Goal: Task Accomplishment & Management: Complete application form

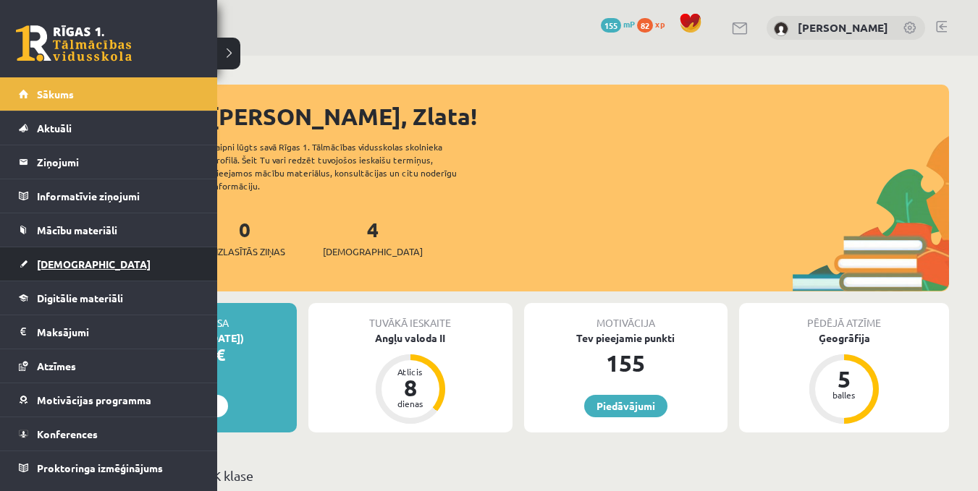
click at [77, 266] on span "[DEMOGRAPHIC_DATA]" at bounding box center [94, 264] width 114 height 13
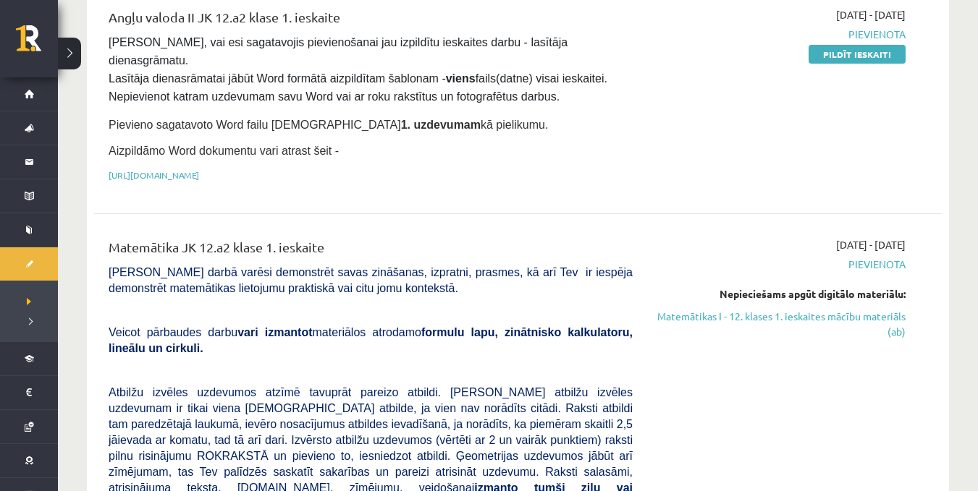
scroll to position [100, 0]
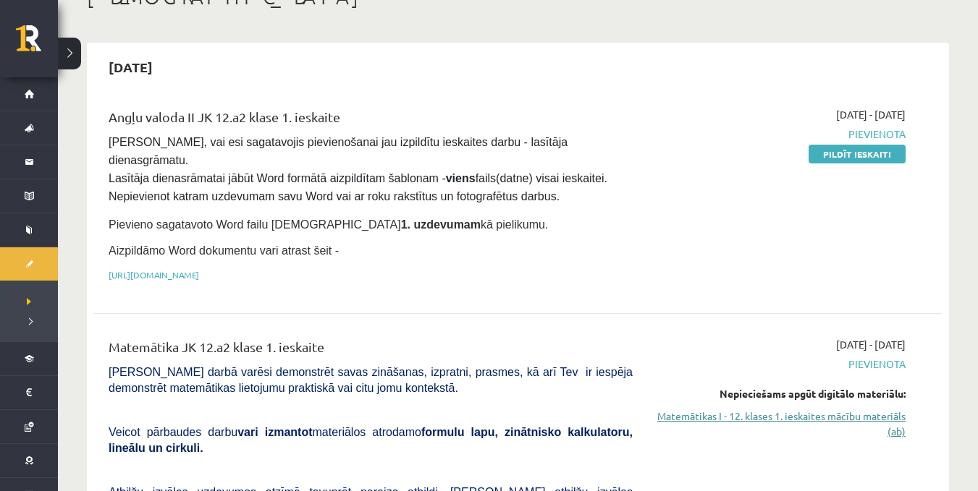
click at [703, 409] on link "Matemātikas I - 12. klases 1. ieskaites mācību materiāls (ab)" at bounding box center [779, 424] width 251 height 30
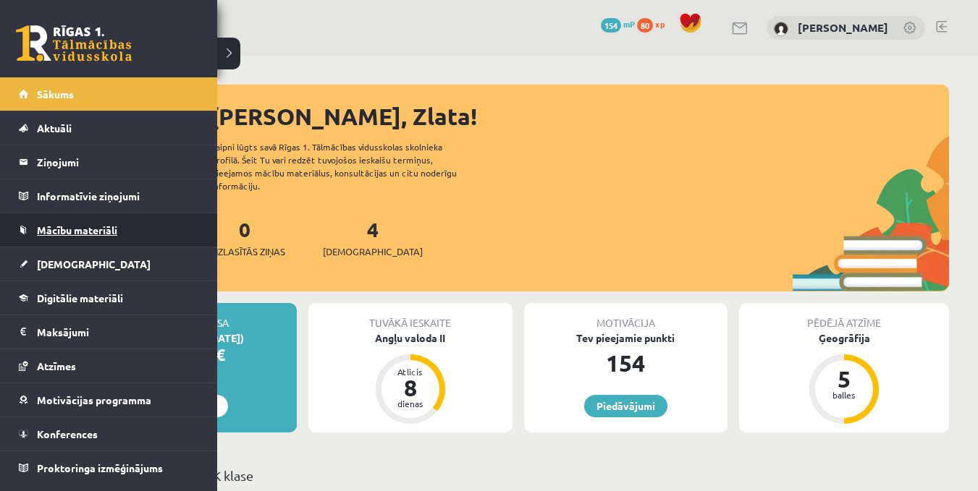
click at [82, 238] on link "Mācību materiāli" at bounding box center [109, 229] width 180 height 33
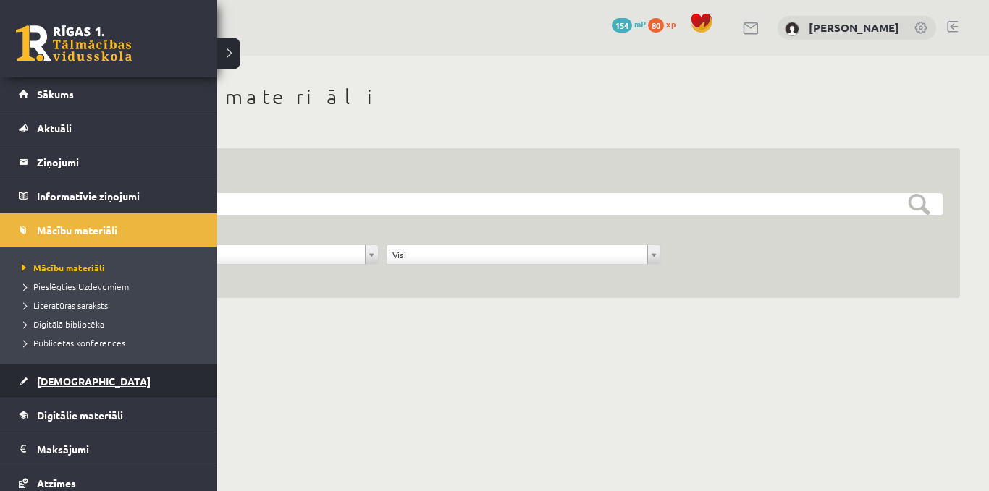
click at [85, 370] on link "[DEMOGRAPHIC_DATA]" at bounding box center [109, 381] width 180 height 33
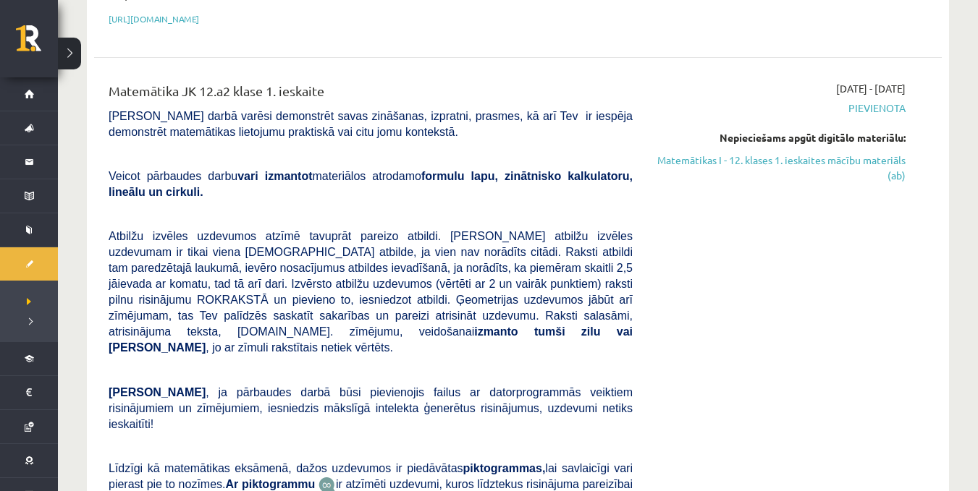
scroll to position [313, 0]
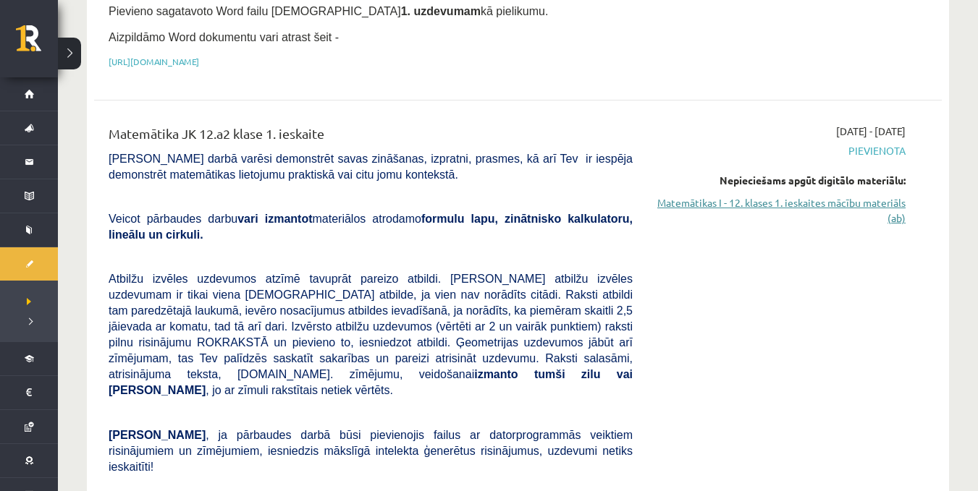
click at [842, 195] on link "Matemātikas I - 12. klases 1. ieskaites mācību materiāls (ab)" at bounding box center [779, 210] width 251 height 30
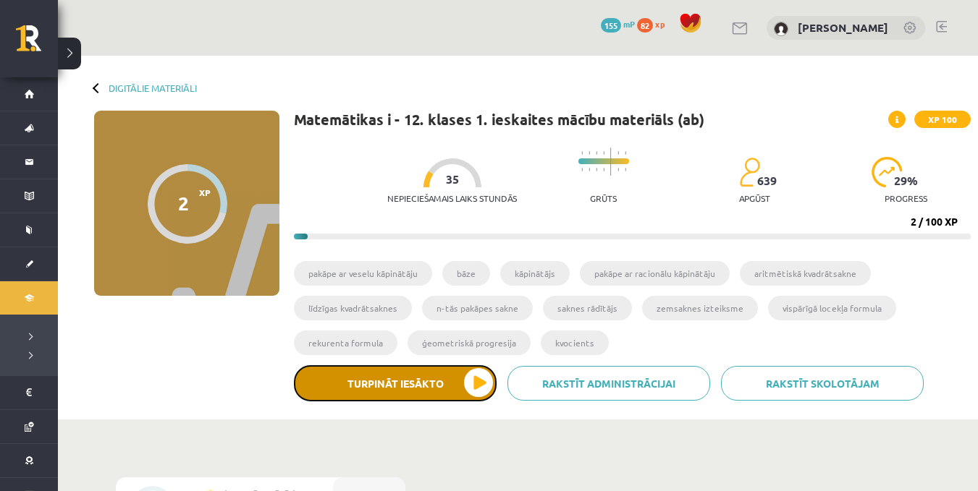
click at [422, 377] on button "Turpināt iesākto" at bounding box center [395, 383] width 203 height 36
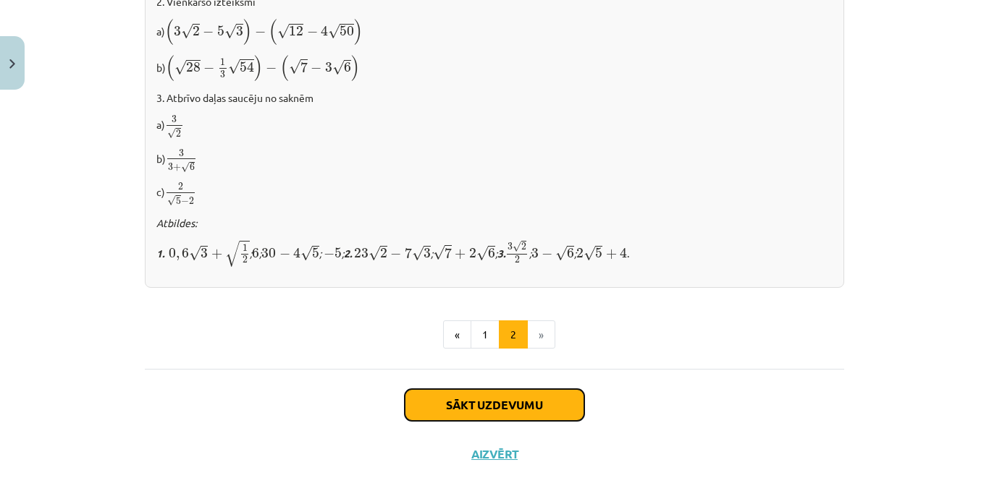
click at [460, 407] on button "Sākt uzdevumu" at bounding box center [494, 405] width 179 height 32
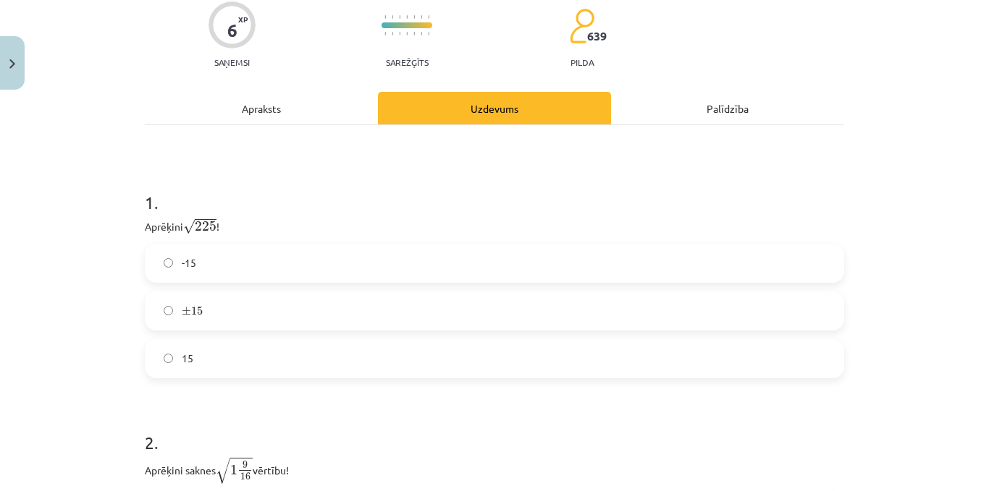
scroll to position [195, 0]
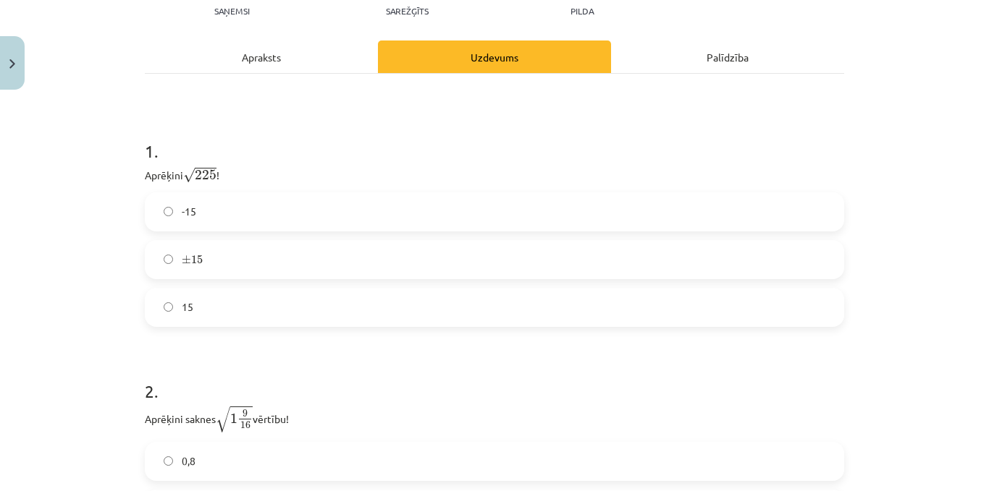
click at [182, 310] on span "15" at bounding box center [188, 307] width 12 height 15
click at [221, 249] on label "± 15 ± 15" at bounding box center [494, 260] width 696 height 36
click at [383, 302] on label "15" at bounding box center [494, 307] width 696 height 36
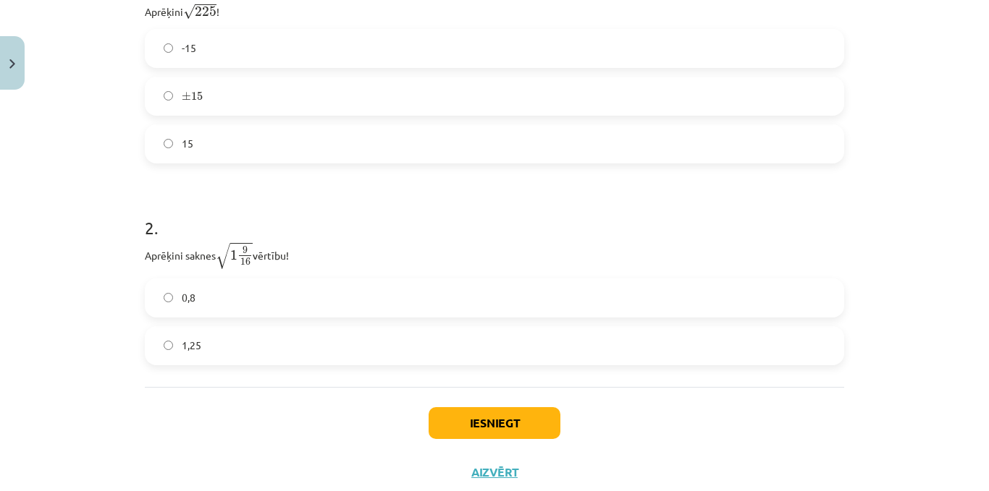
scroll to position [360, 0]
click at [439, 337] on label "1,25" at bounding box center [494, 344] width 696 height 36
click at [242, 286] on label "0,8" at bounding box center [494, 297] width 696 height 36
click at [522, 426] on button "Iesniegt" at bounding box center [494, 422] width 132 height 32
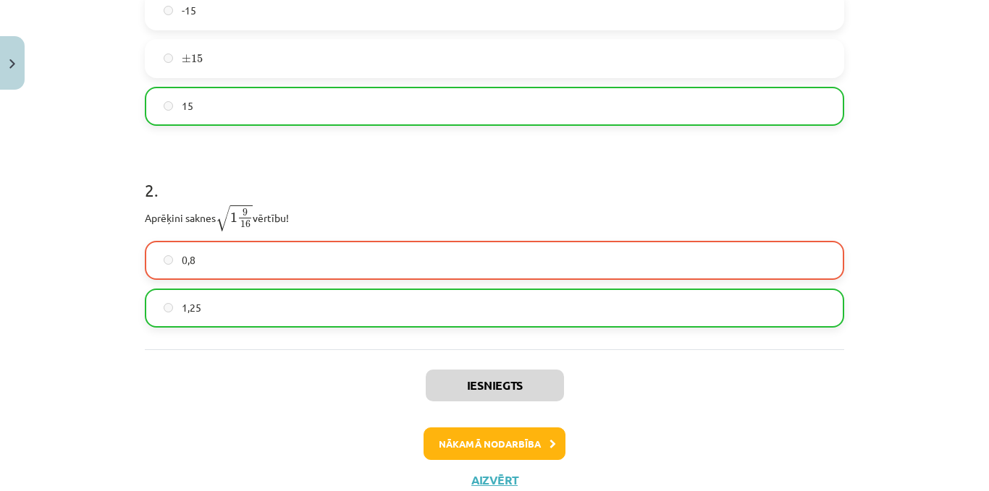
scroll to position [410, 0]
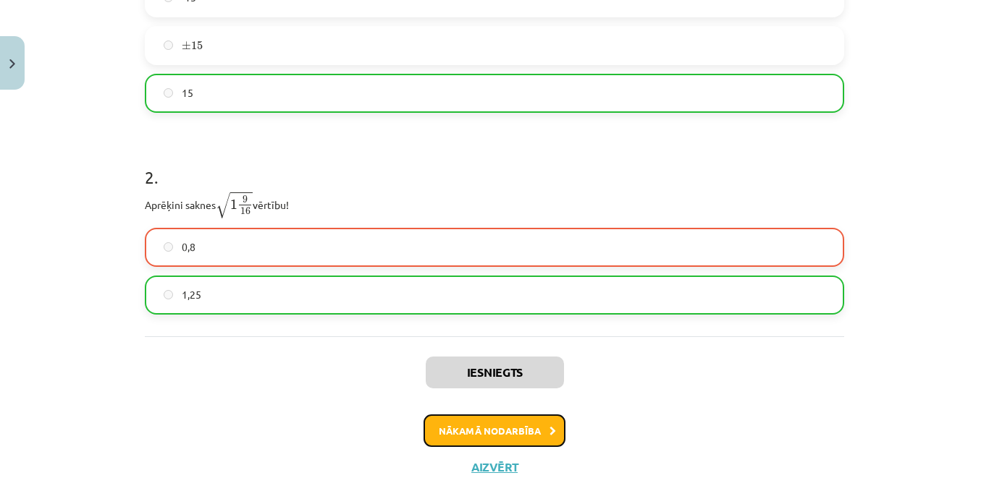
click at [549, 427] on icon at bounding box center [552, 431] width 7 height 9
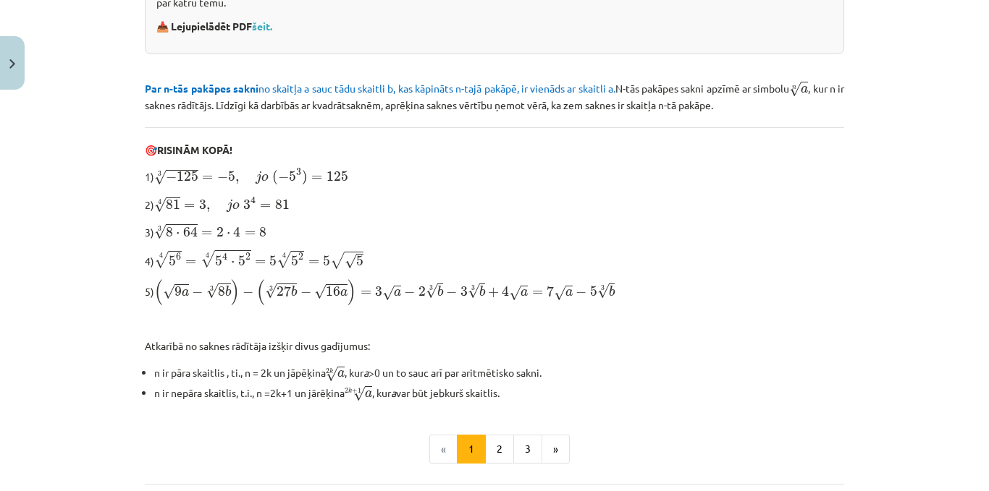
scroll to position [371, 0]
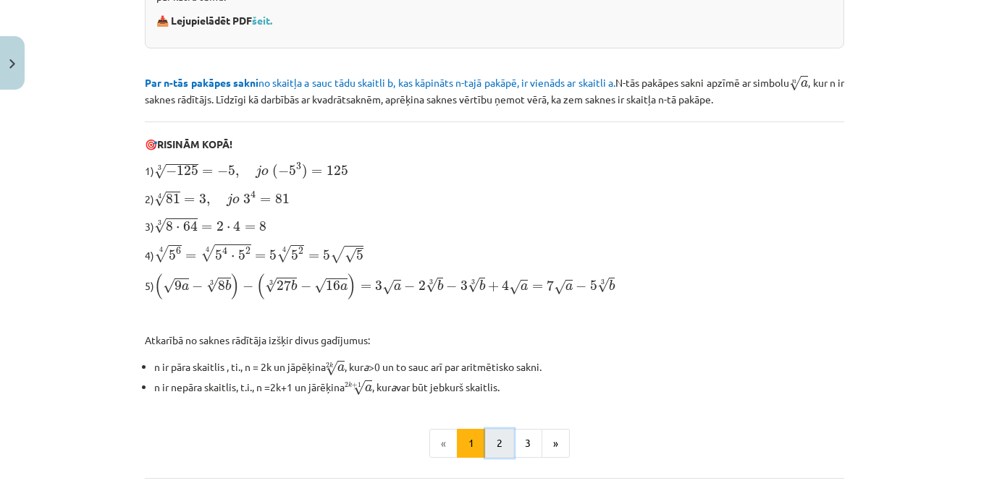
click at [495, 443] on button "2" at bounding box center [499, 443] width 29 height 29
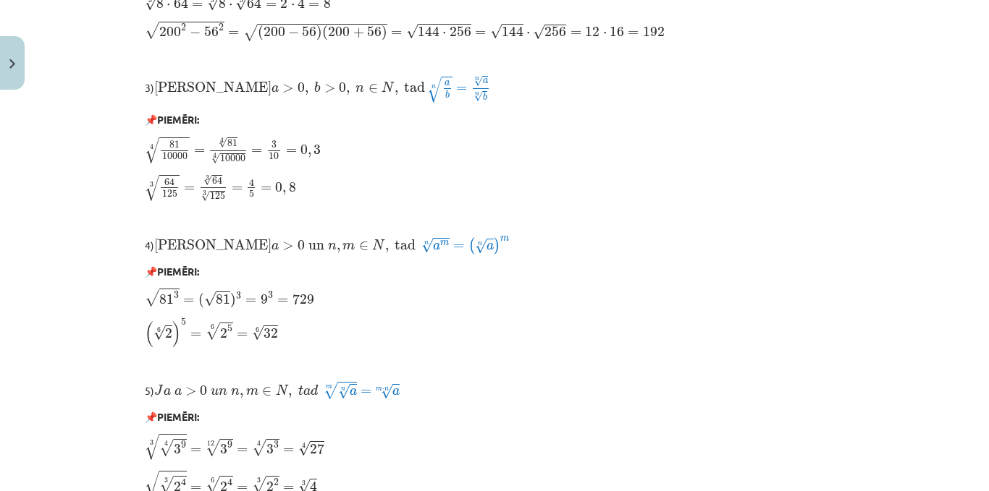
scroll to position [1267, 0]
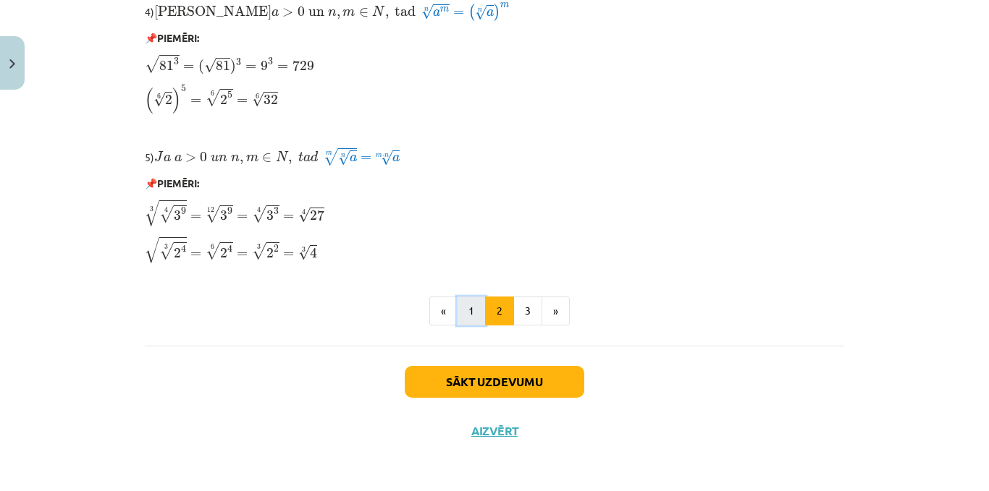
click at [473, 305] on button "1" at bounding box center [471, 311] width 29 height 29
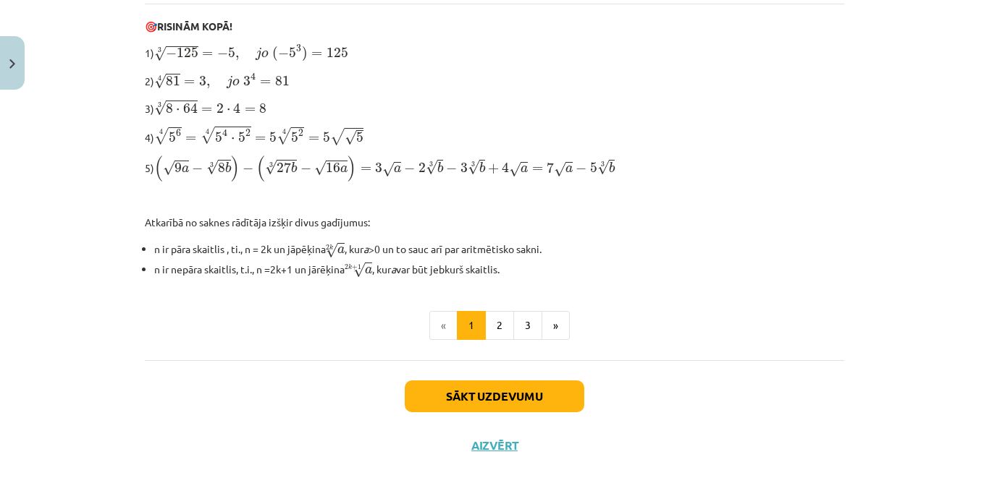
scroll to position [499, 0]
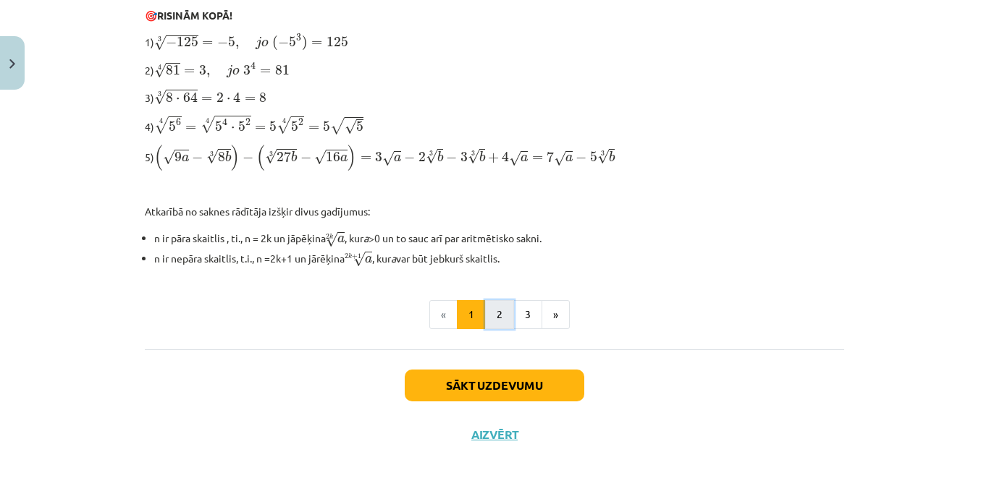
click at [504, 316] on button "2" at bounding box center [499, 314] width 29 height 29
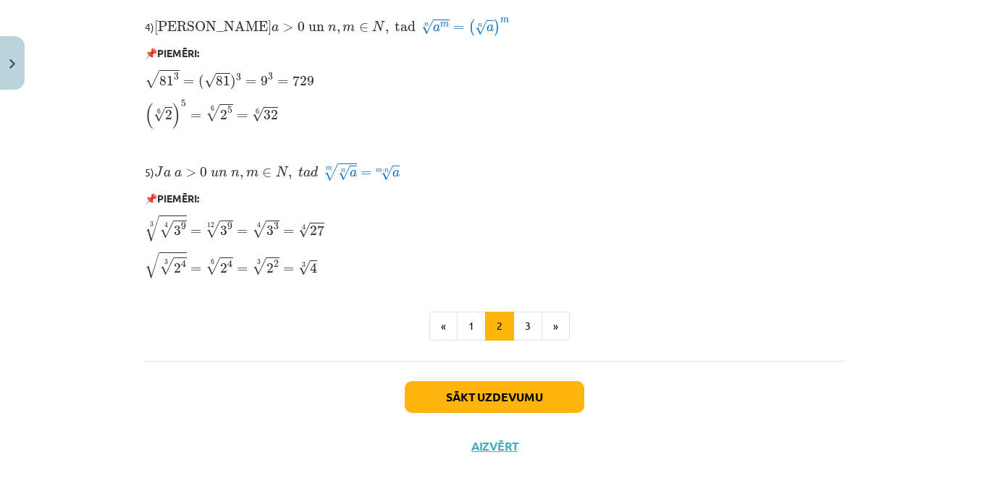
scroll to position [1267, 0]
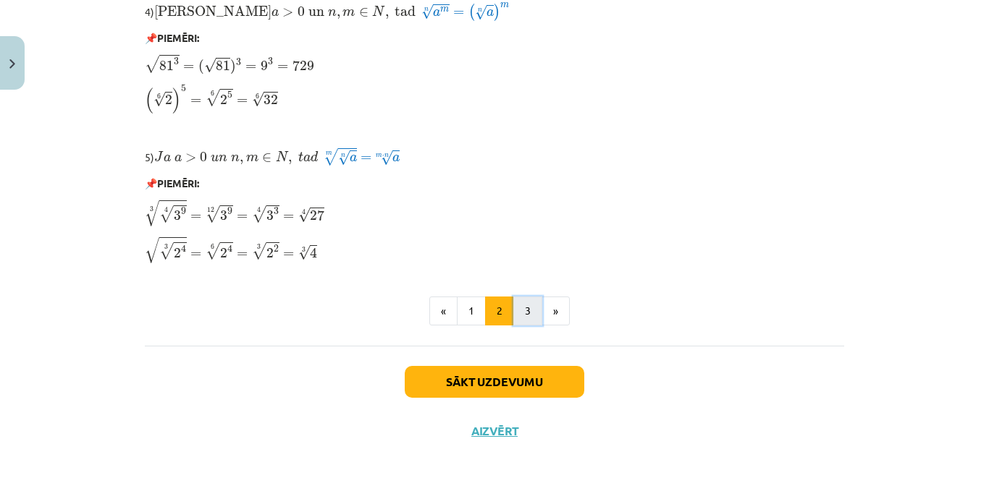
click at [523, 315] on button "3" at bounding box center [527, 311] width 29 height 29
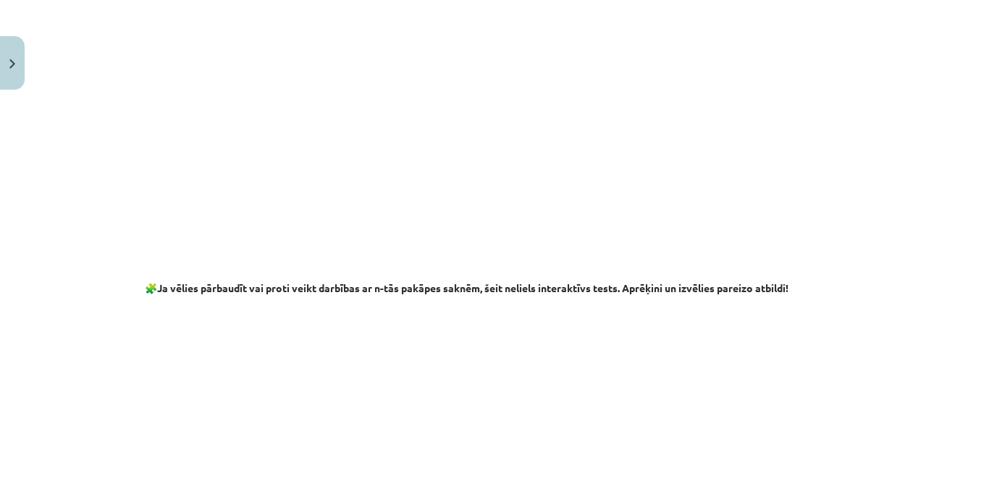
scroll to position [2151, 0]
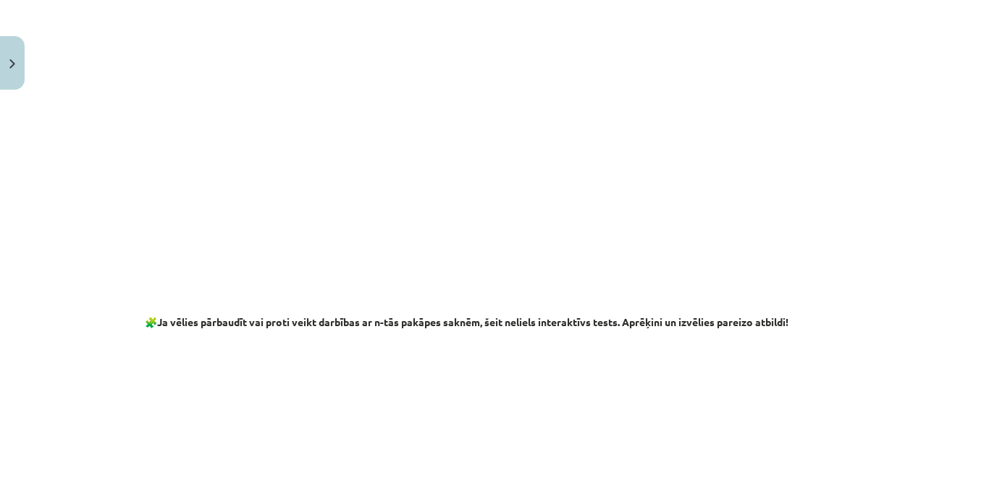
click at [939, 353] on div "Mācību tēma: Matemātikas i - 12. klases 1. ieskaites mācību materiāls (ab) #4 📝…" at bounding box center [494, 245] width 989 height 491
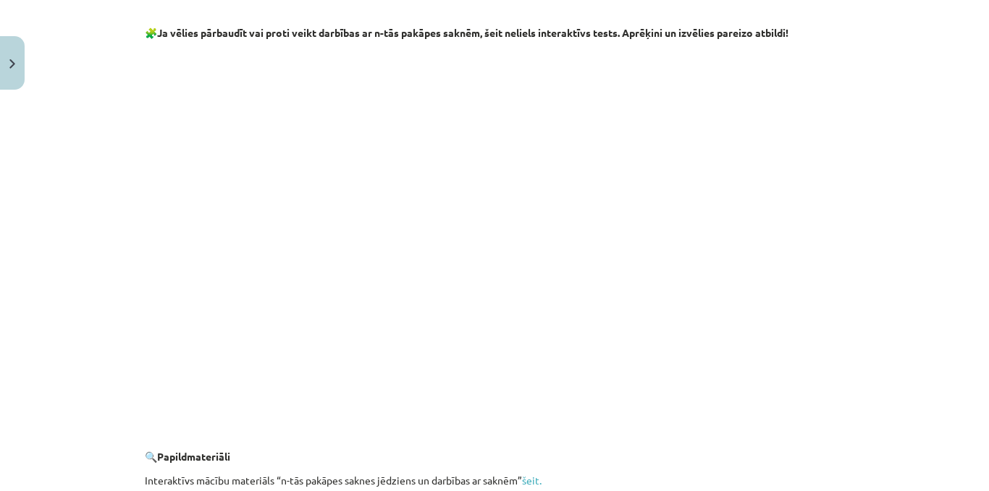
scroll to position [2416, 0]
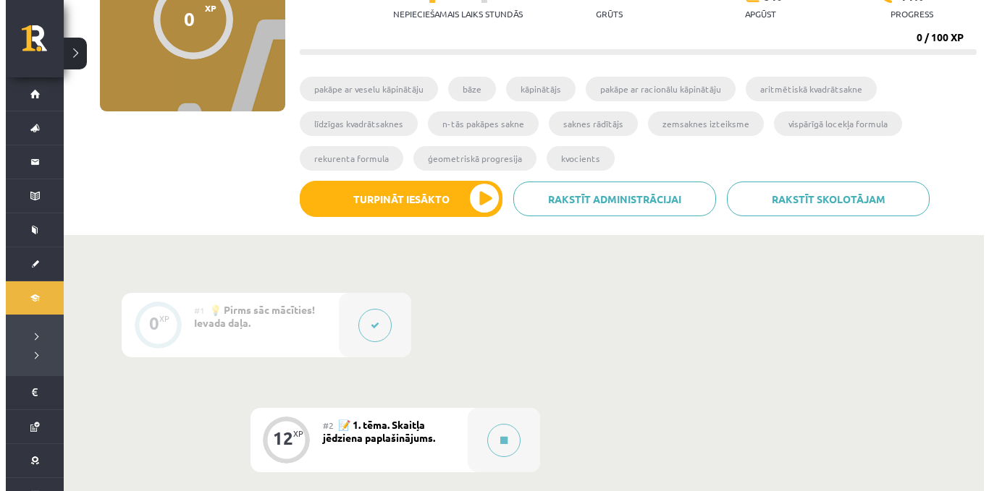
scroll to position [267, 0]
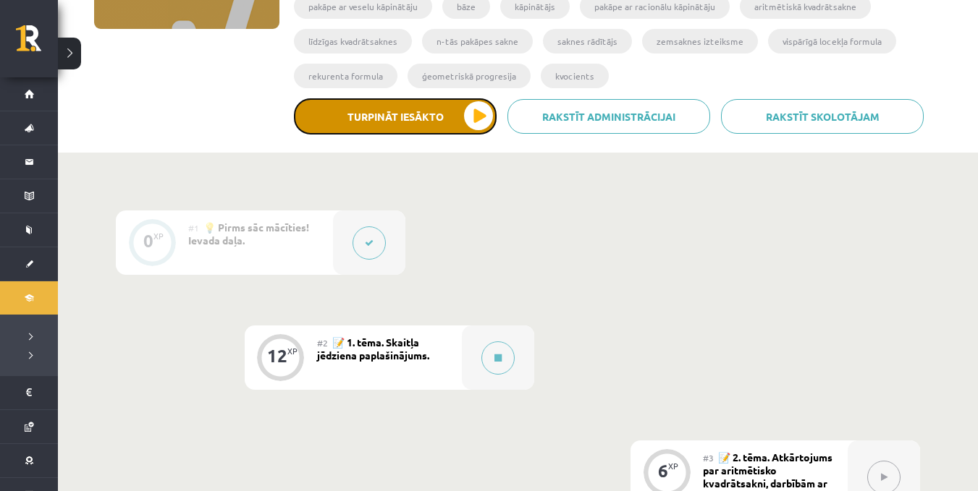
click at [465, 117] on button "Turpināt iesākto" at bounding box center [395, 116] width 203 height 36
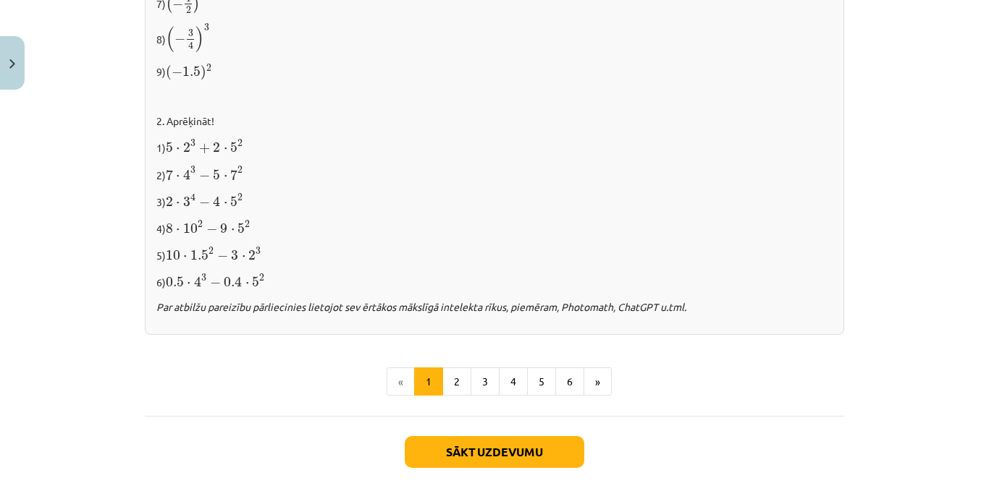
scroll to position [1494, 0]
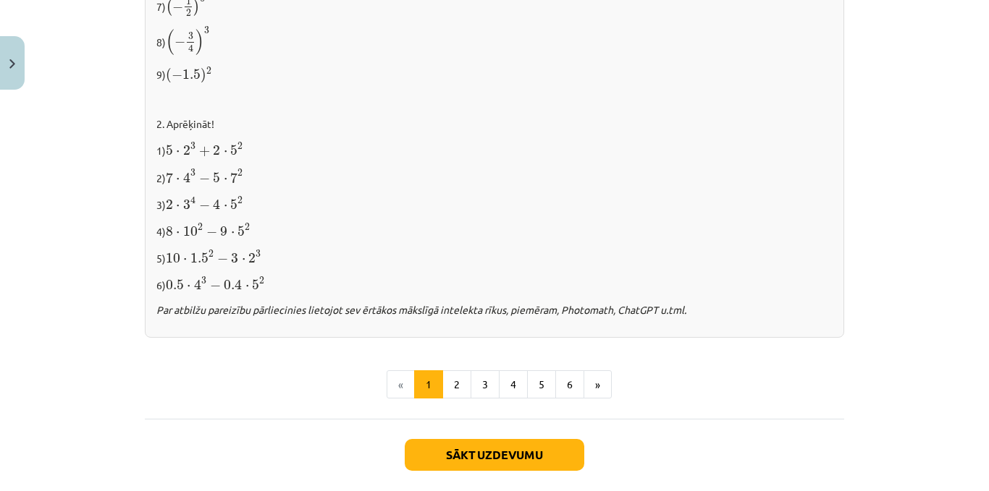
drag, startPoint x: 970, startPoint y: 368, endPoint x: 966, endPoint y: 357, distance: 11.7
click at [966, 357] on div "Mācību tēma: Matemātikas i - 12. klases 1. ieskaites mācību materiāls (ab) #2 📝…" at bounding box center [494, 245] width 989 height 491
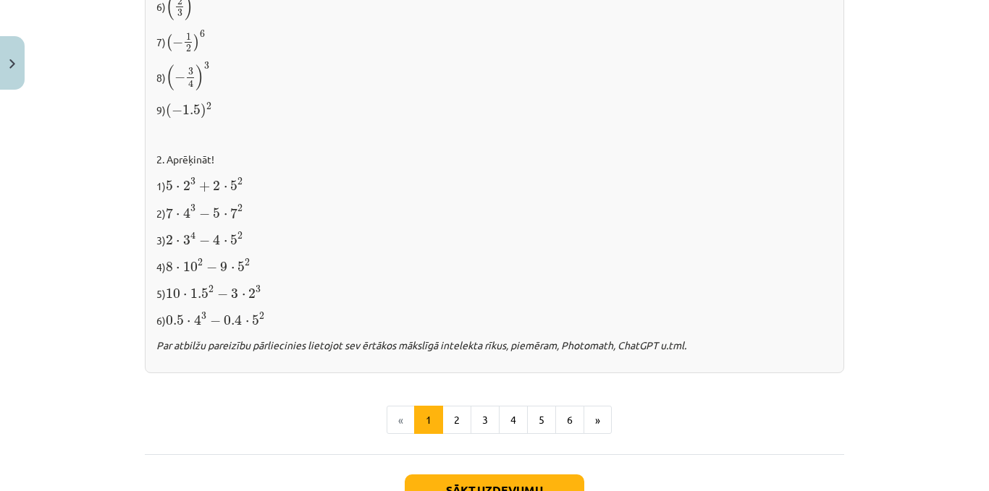
scroll to position [1456, 0]
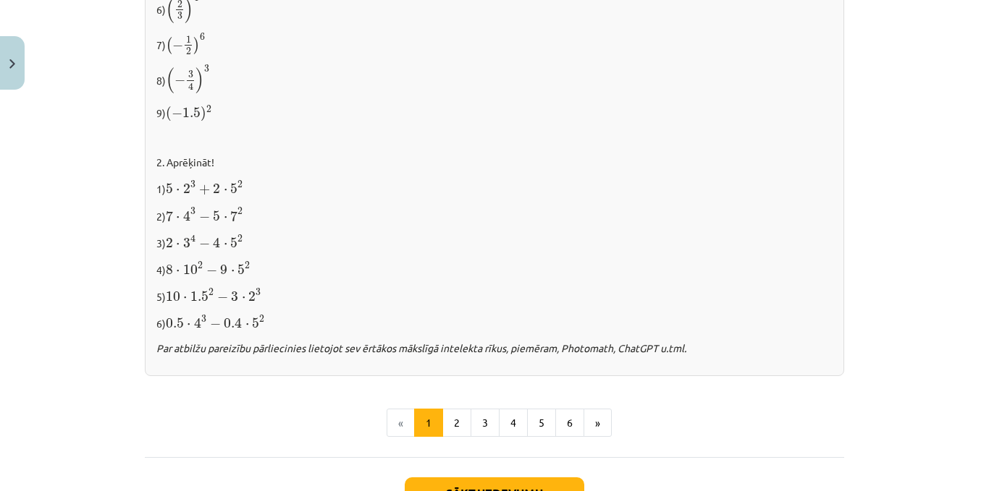
drag, startPoint x: 973, startPoint y: 347, endPoint x: 967, endPoint y: 329, distance: 19.2
click at [967, 329] on div "Mācību tēma: Matemātikas i - 12. klases 1. ieskaites mācību materiāls (ab) #2 📝…" at bounding box center [494, 245] width 989 height 491
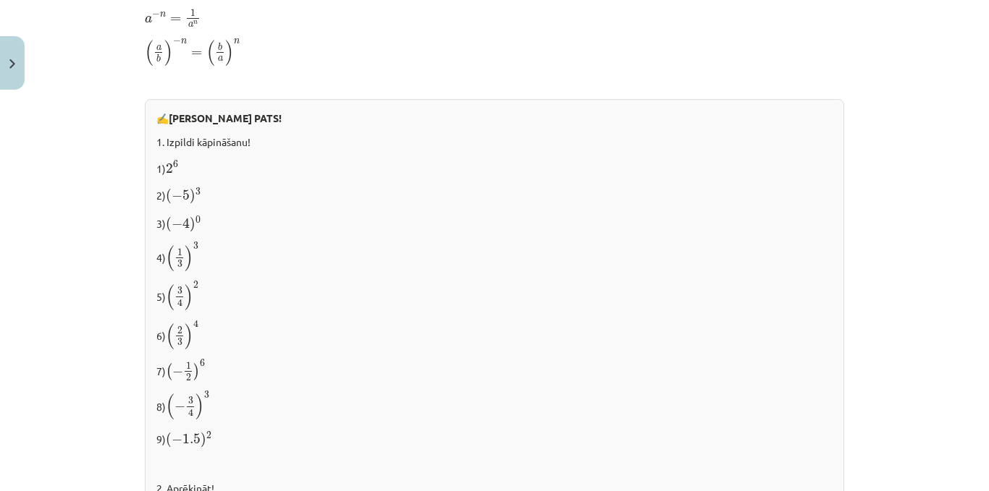
scroll to position [1148, 0]
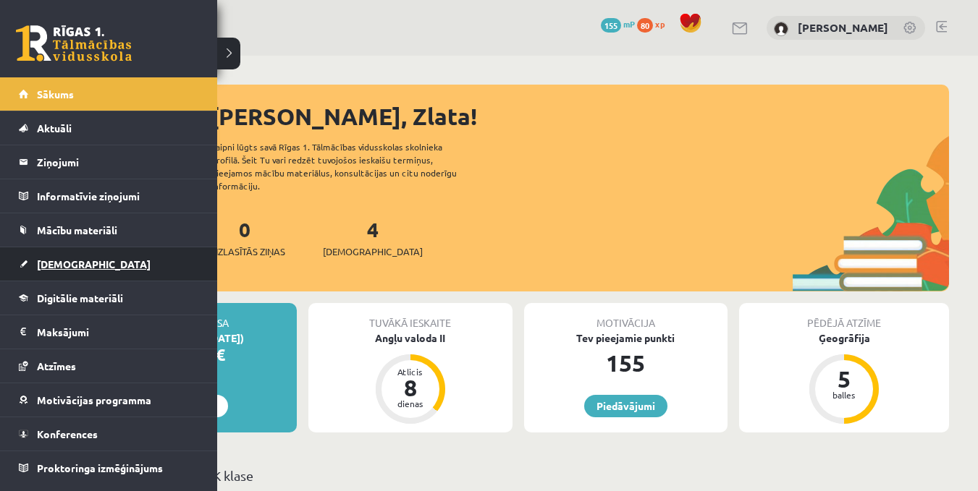
click at [54, 255] on link "[DEMOGRAPHIC_DATA]" at bounding box center [109, 263] width 180 height 33
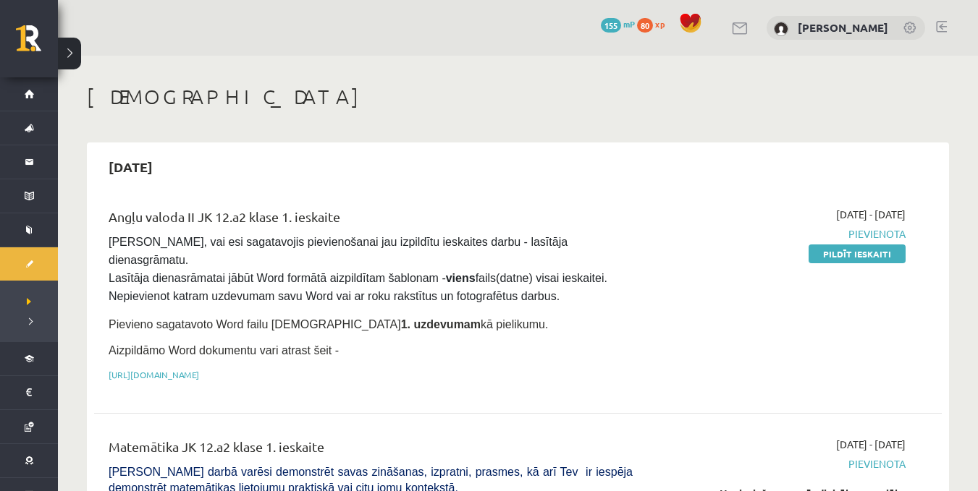
scroll to position [185, 0]
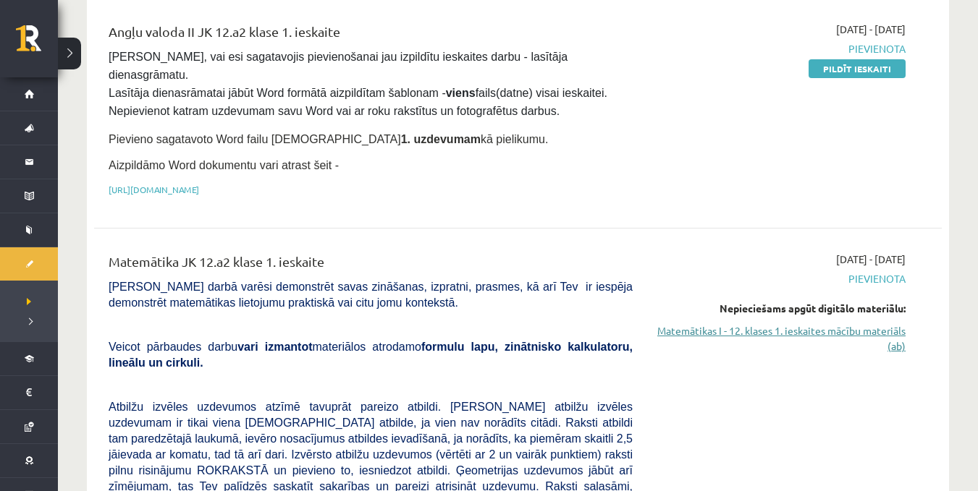
click at [784, 323] on link "Matemātikas I - 12. klases 1. ieskaites mācību materiāls (ab)" at bounding box center [779, 338] width 251 height 30
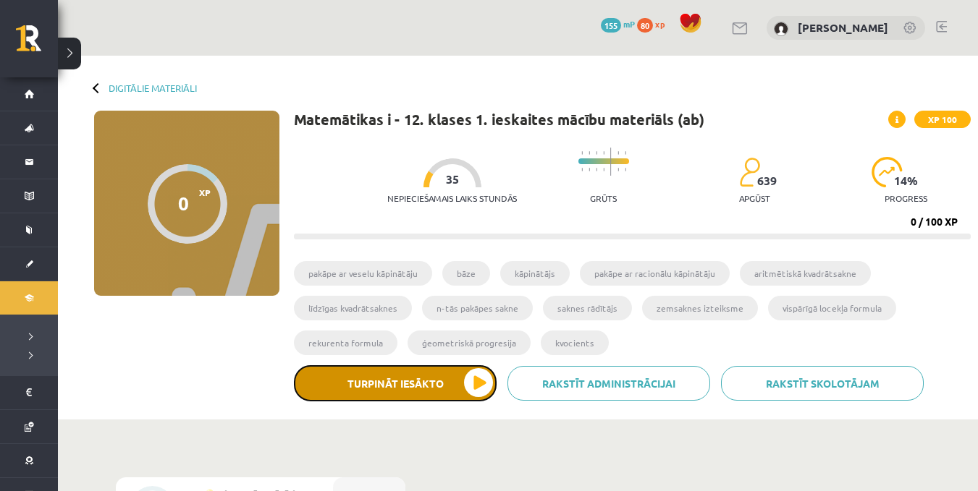
click at [323, 383] on button "Turpināt iesākto" at bounding box center [395, 383] width 203 height 36
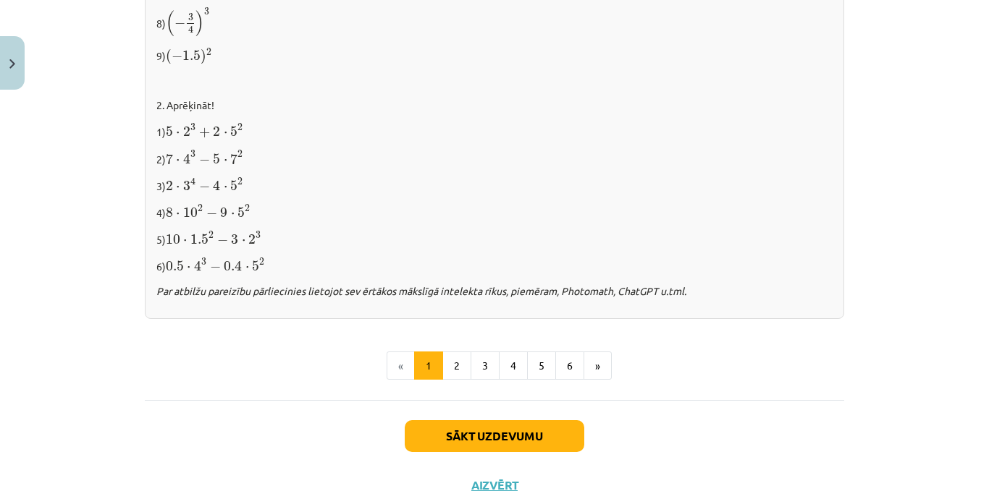
scroll to position [1565, 0]
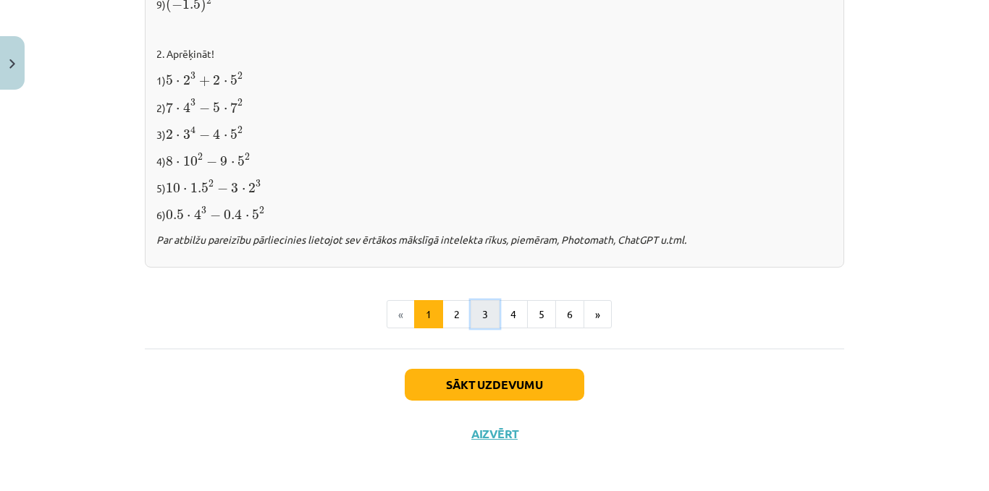
click at [479, 324] on button "3" at bounding box center [484, 314] width 29 height 29
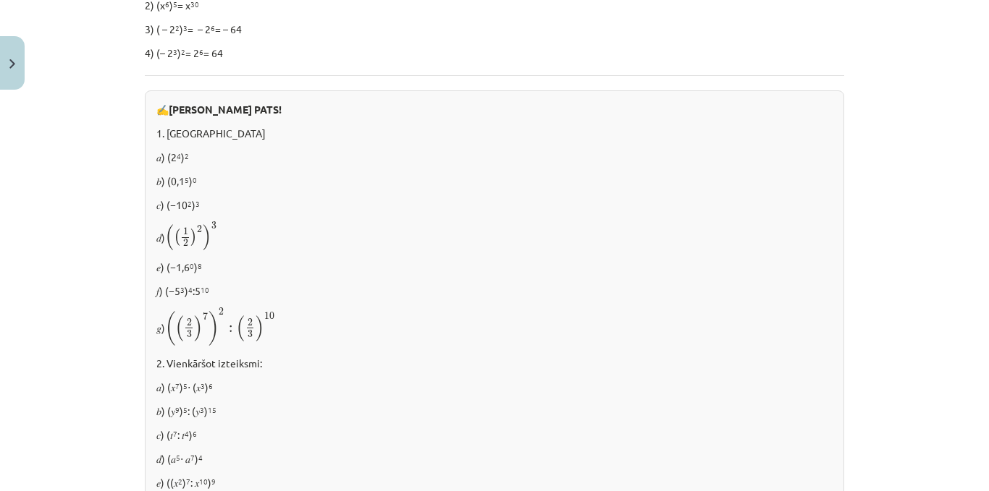
scroll to position [504, 0]
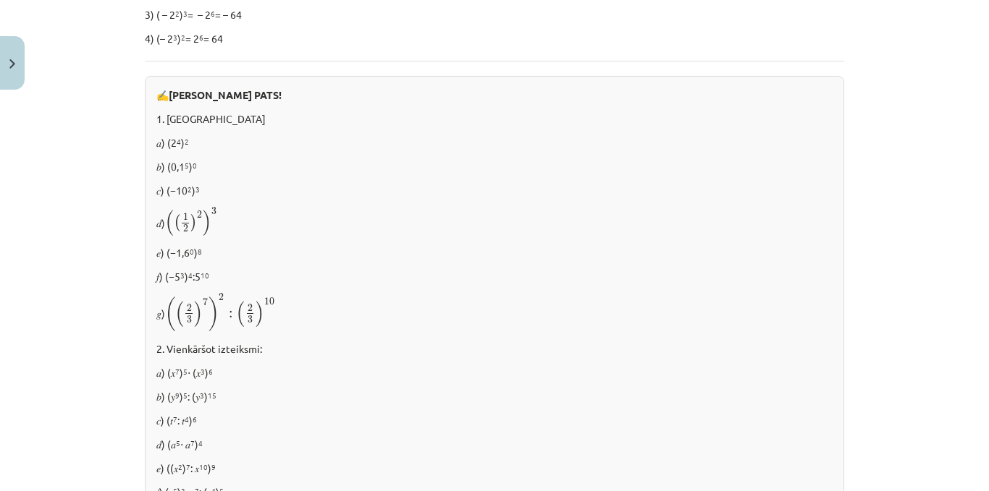
drag, startPoint x: 967, startPoint y: 192, endPoint x: 982, endPoint y: 223, distance: 34.0
click at [977, 223] on div "Mācību tēma: Matemātikas i - 12. klases 1. ieskaites mācību materiāls (ab) #2 📝…" at bounding box center [494, 245] width 989 height 491
click at [954, 201] on div "Mācību tēma: Matemātikas i - 12. klases 1. ieskaites mācību materiāls (ab) #2 📝…" at bounding box center [494, 245] width 989 height 491
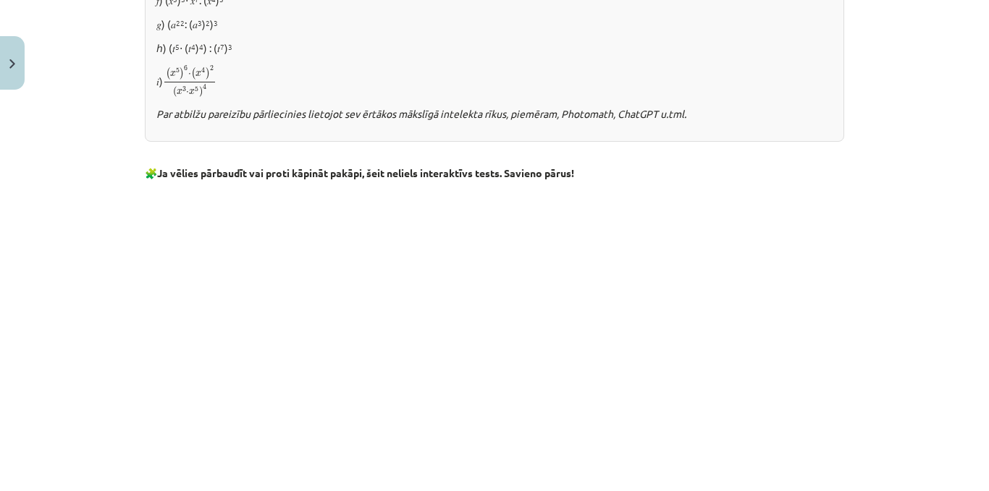
scroll to position [1337, 0]
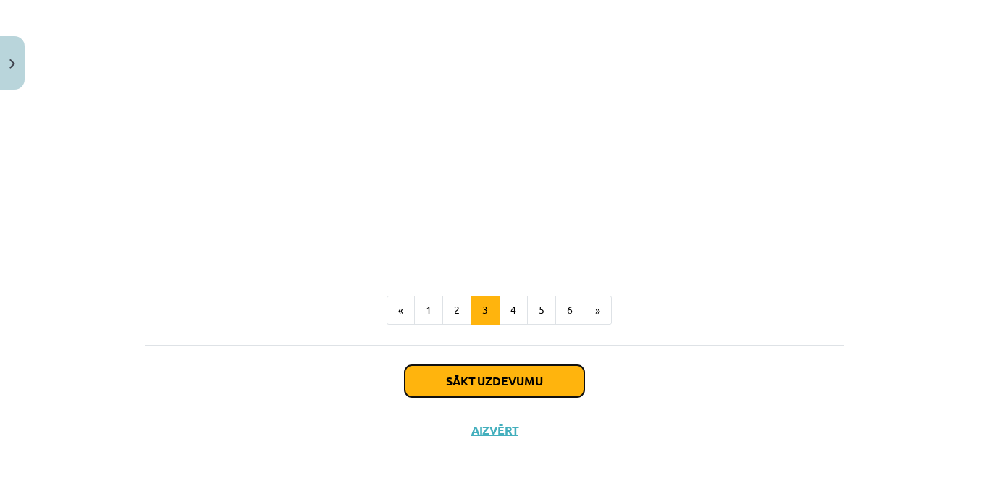
click at [452, 393] on button "Sākt uzdevumu" at bounding box center [494, 381] width 179 height 32
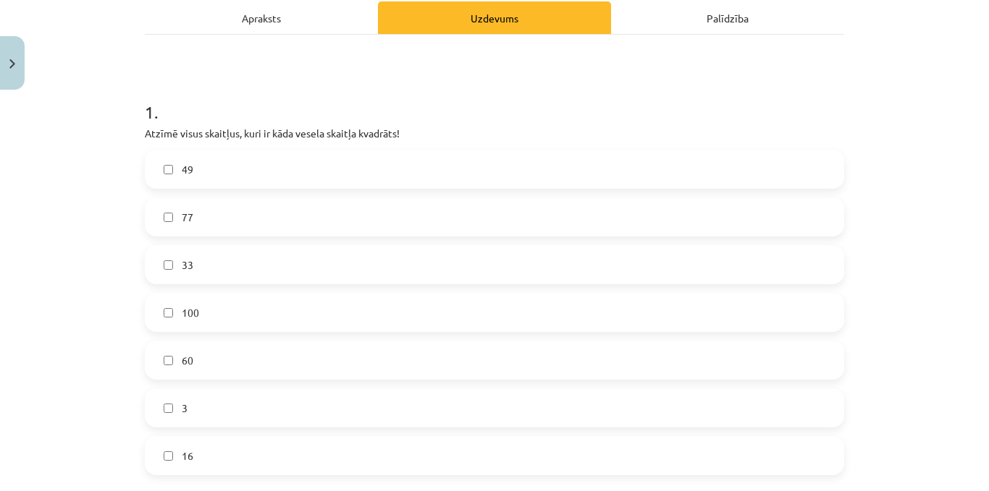
scroll to position [227, 0]
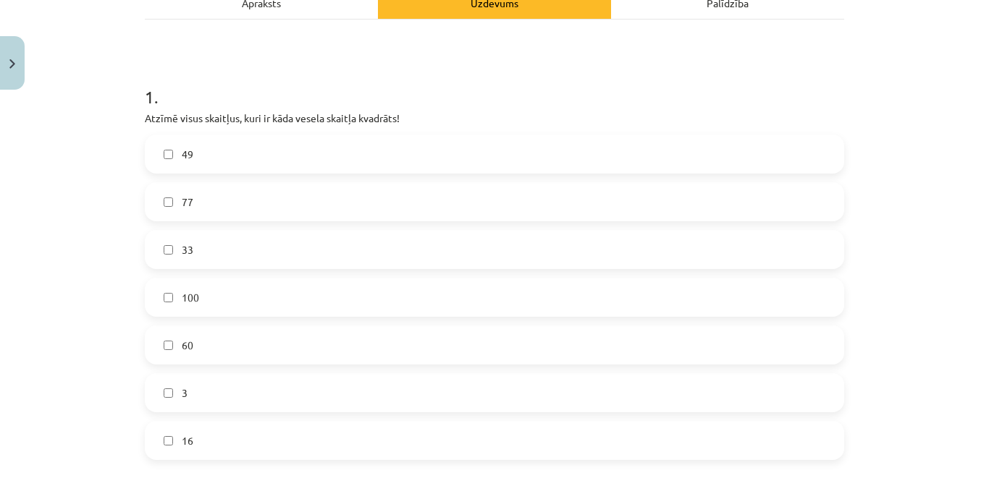
drag, startPoint x: 198, startPoint y: 295, endPoint x: 182, endPoint y: 322, distance: 31.8
click at [198, 297] on label "100" at bounding box center [494, 297] width 696 height 36
click at [170, 360] on label "60" at bounding box center [494, 345] width 696 height 36
click at [204, 435] on label "16" at bounding box center [494, 441] width 696 height 36
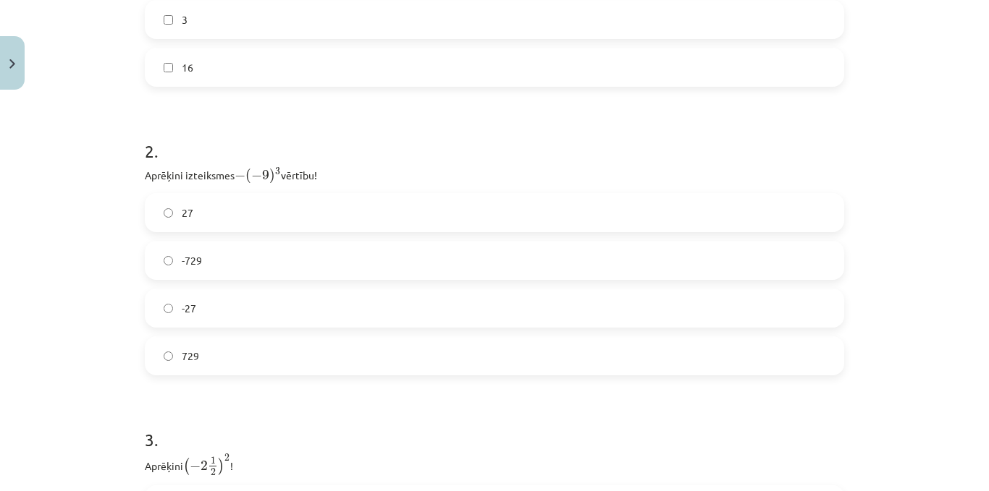
scroll to position [606, 0]
click at [203, 241] on label "-729" at bounding box center [494, 254] width 696 height 36
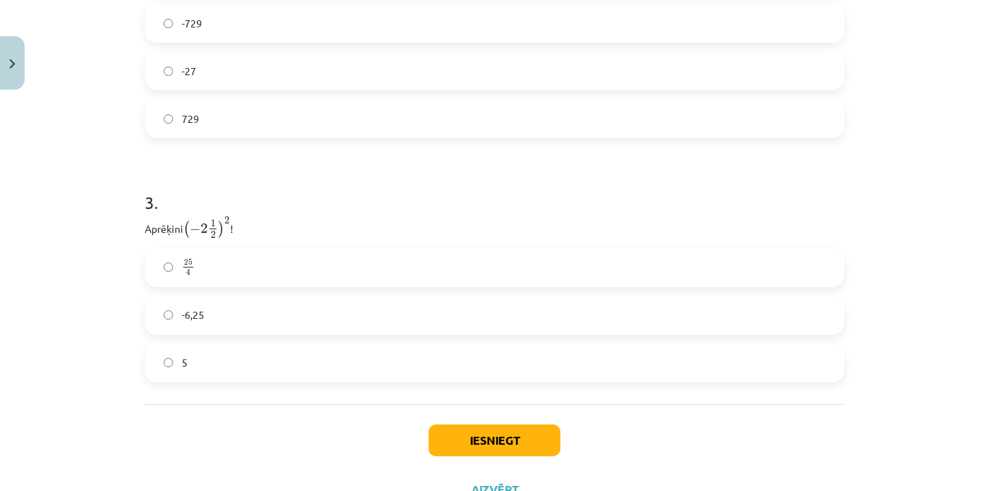
scroll to position [839, 0]
click at [183, 368] on label "5" at bounding box center [494, 361] width 696 height 36
click at [475, 423] on button "Iesniegt" at bounding box center [494, 439] width 132 height 32
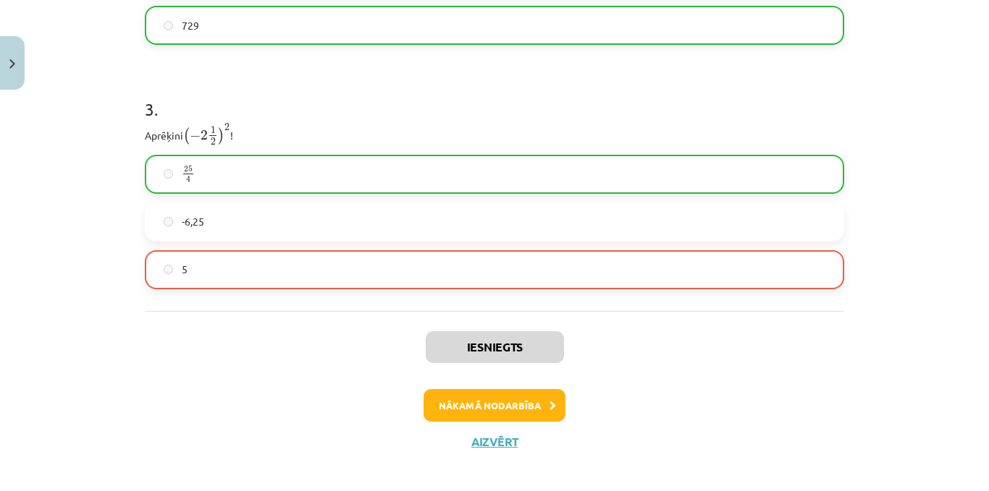
scroll to position [941, 0]
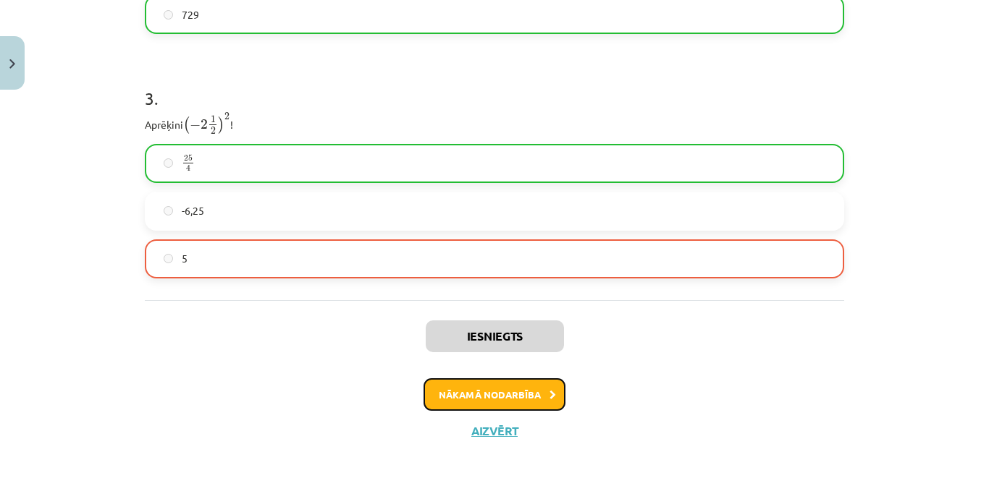
click at [471, 390] on button "Nākamā nodarbība" at bounding box center [494, 394] width 142 height 33
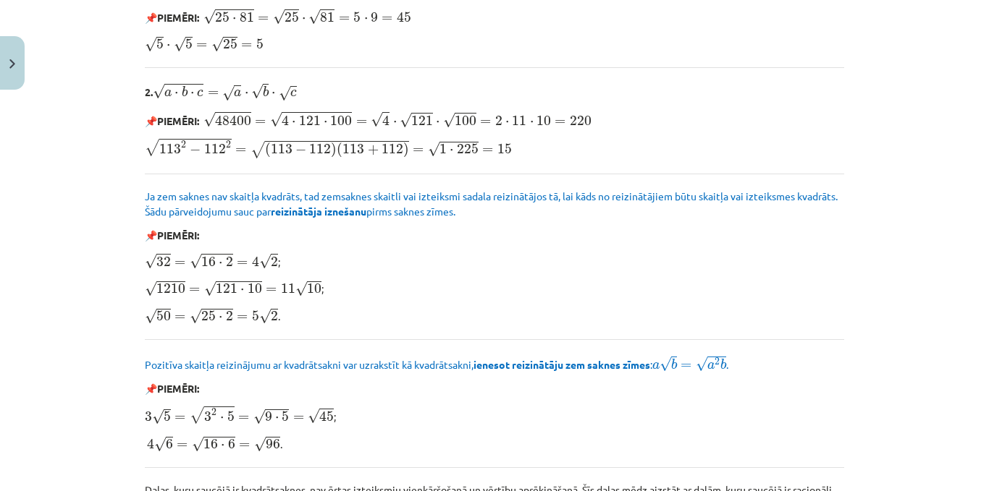
scroll to position [1504, 0]
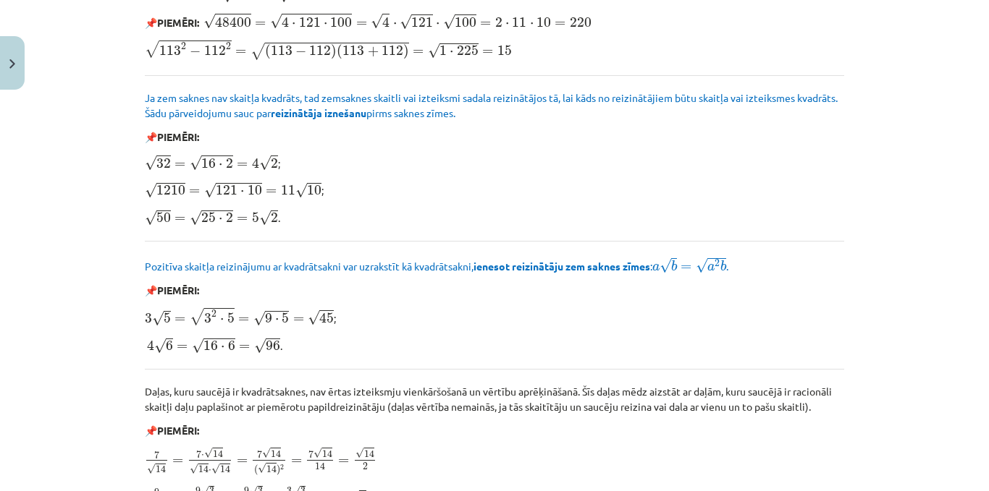
click at [975, 379] on div "Mācību tēma: Matemātikas i - 12. klases 1. ieskaites mācību materiāls (ab) #3 📝…" at bounding box center [494, 245] width 989 height 491
drag, startPoint x: 975, startPoint y: 379, endPoint x: 972, endPoint y: 397, distance: 18.4
click at [973, 391] on div "Mācību tēma: Matemātikas i - 12. klases 1. ieskaites mācību materiāls (ab) #3 📝…" at bounding box center [494, 245] width 989 height 491
drag, startPoint x: 972, startPoint y: 397, endPoint x: 965, endPoint y: 409, distance: 13.7
click at [965, 409] on div "Mācību tēma: Matemātikas i - 12. klases 1. ieskaites mācību materiāls (ab) #3 📝…" at bounding box center [494, 245] width 989 height 491
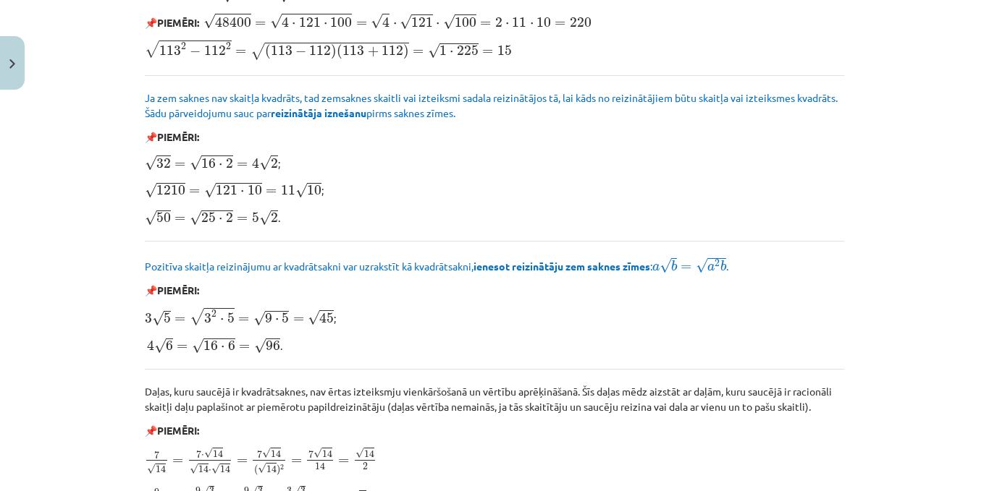
click at [965, 409] on div "Mācību tēma: Matemātikas i - 12. klases 1. ieskaites mācību materiāls (ab) #3 📝…" at bounding box center [494, 245] width 989 height 491
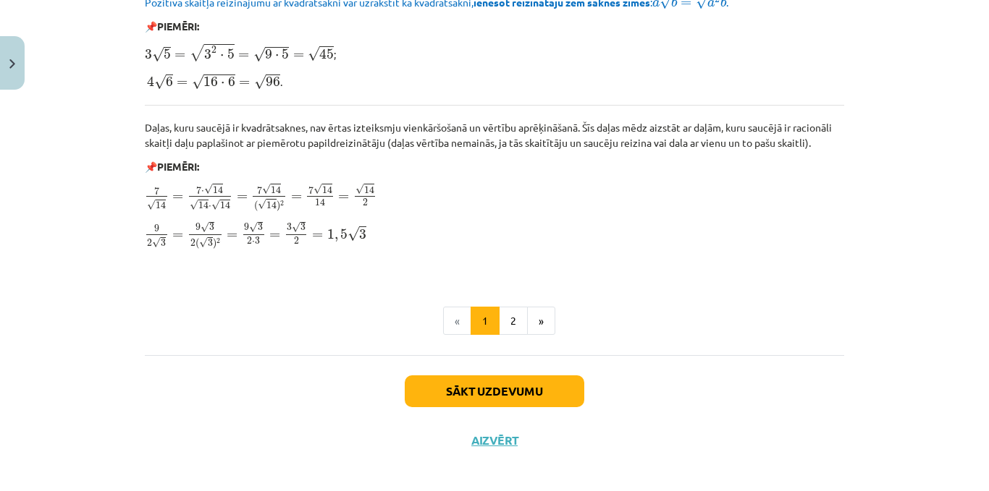
scroll to position [1774, 0]
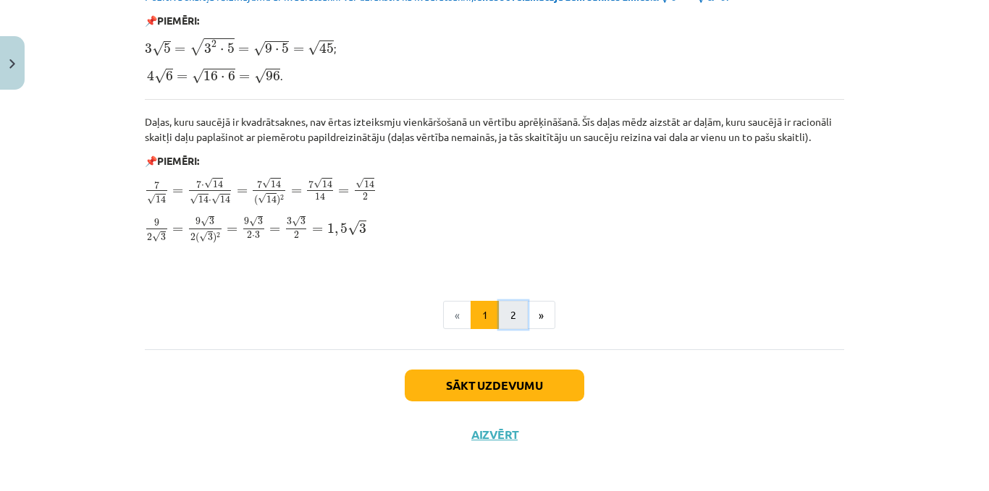
click at [510, 316] on button "2" at bounding box center [513, 315] width 29 height 29
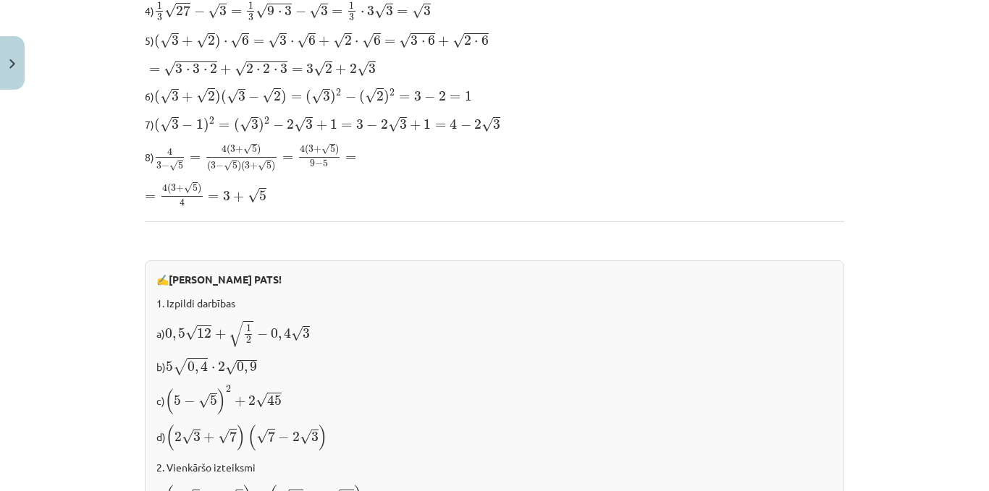
scroll to position [593, 0]
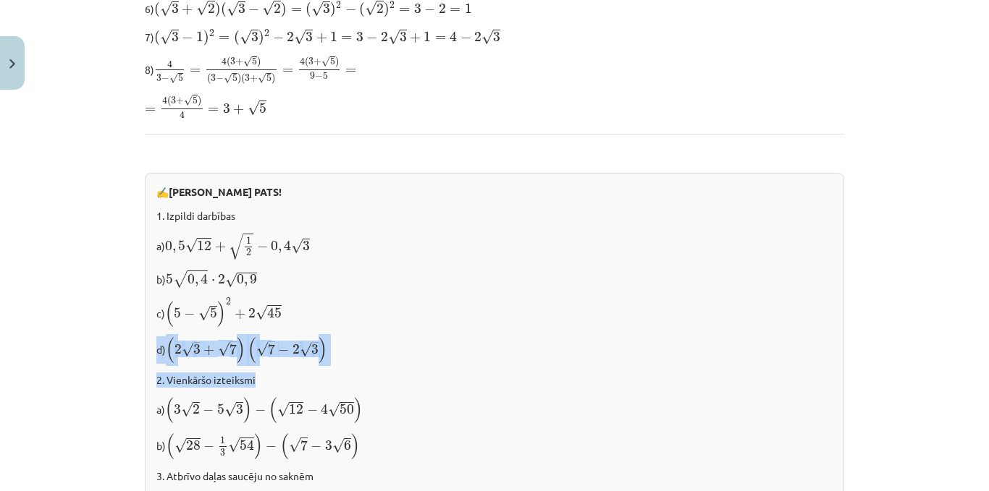
drag, startPoint x: 950, startPoint y: 297, endPoint x: 988, endPoint y: 355, distance: 69.0
click at [977, 363] on div "Mācību tēma: Matemātikas i - 12. klases 1. ieskaites mācību materiāls (ab) #3 📝…" at bounding box center [494, 245] width 989 height 491
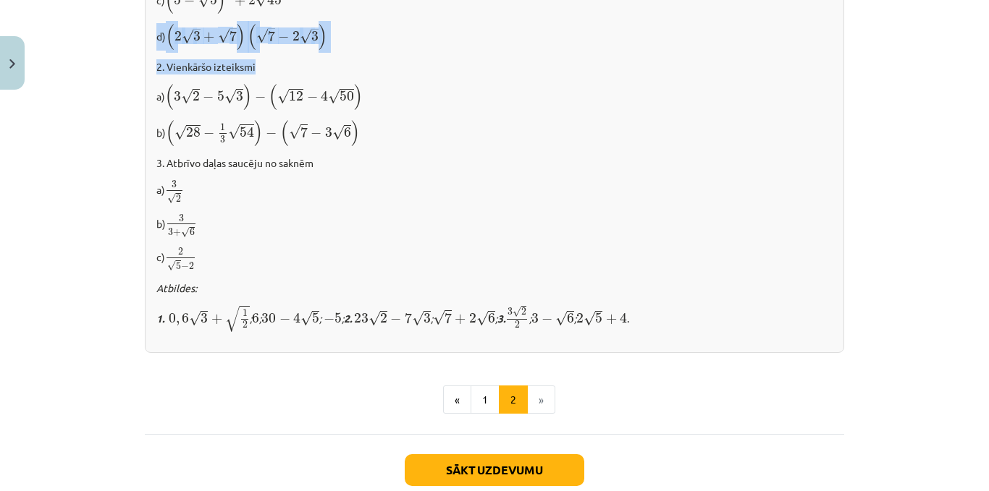
scroll to position [989, 0]
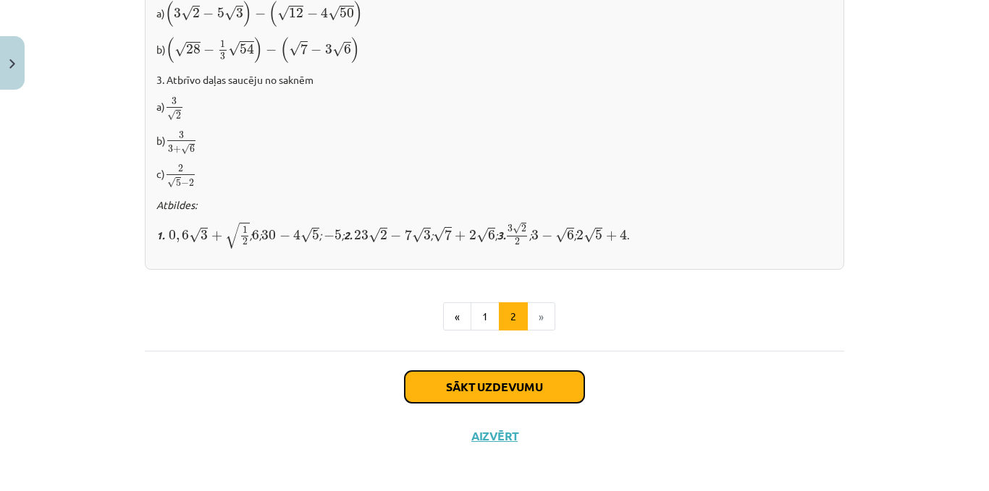
click at [477, 371] on button "Sākt uzdevumu" at bounding box center [494, 387] width 179 height 32
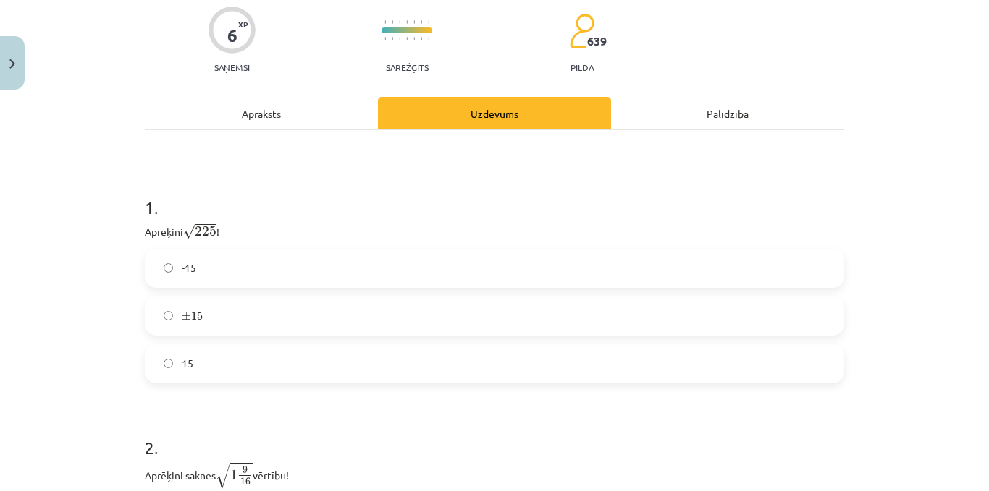
scroll to position [165, 0]
